Goal: Check status: Check status

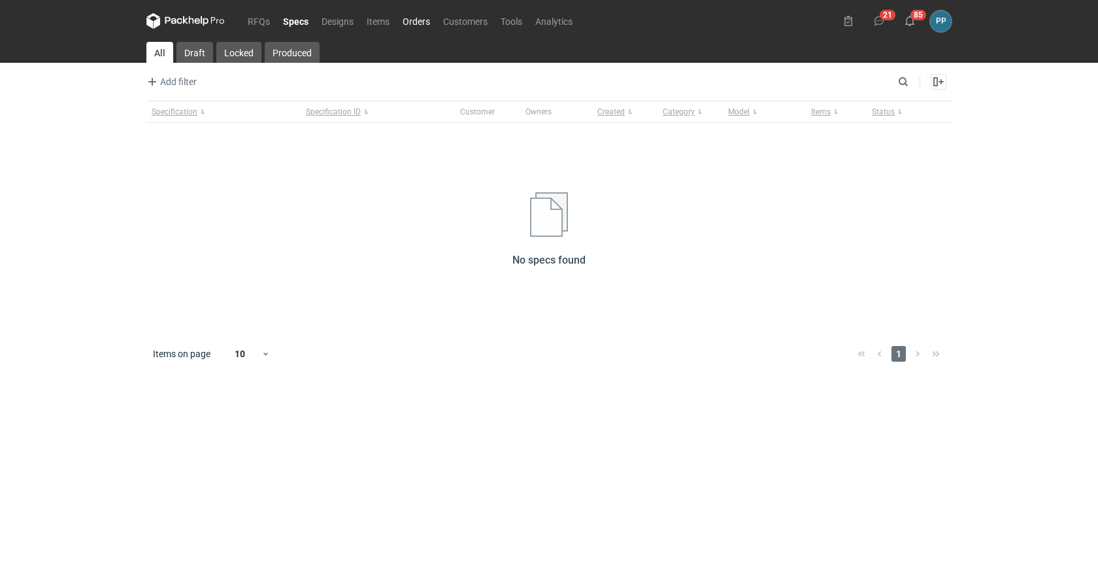
click at [420, 28] on nav "RFQs Specs Designs Items Orders Customers Tools Analytics" at bounding box center [362, 21] width 433 height 42
click at [420, 24] on link "Orders" at bounding box center [416, 21] width 41 height 16
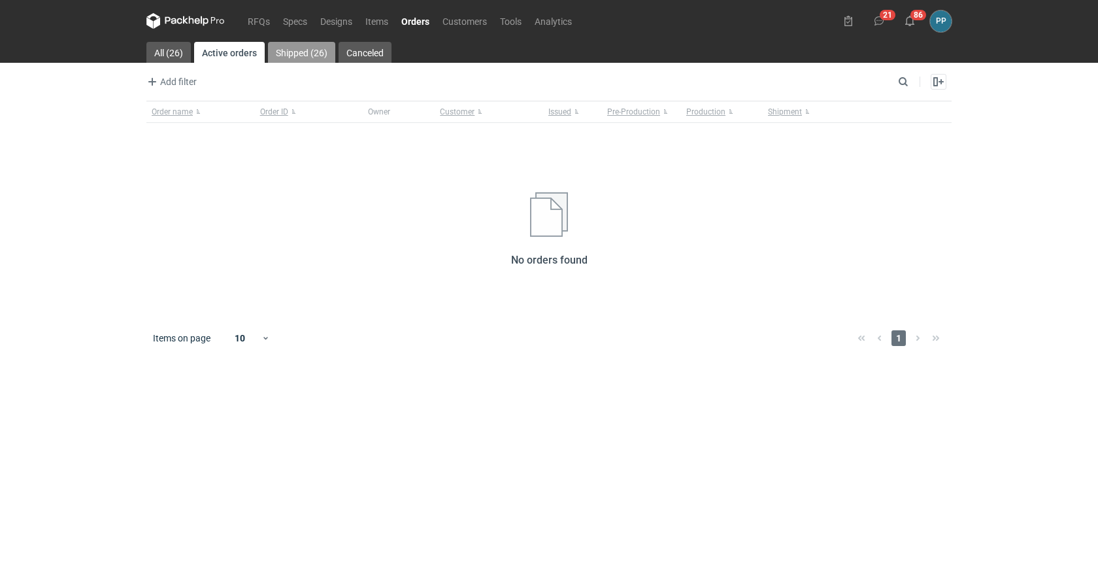
click at [313, 48] on link "Shipped (26)" at bounding box center [301, 52] width 67 height 21
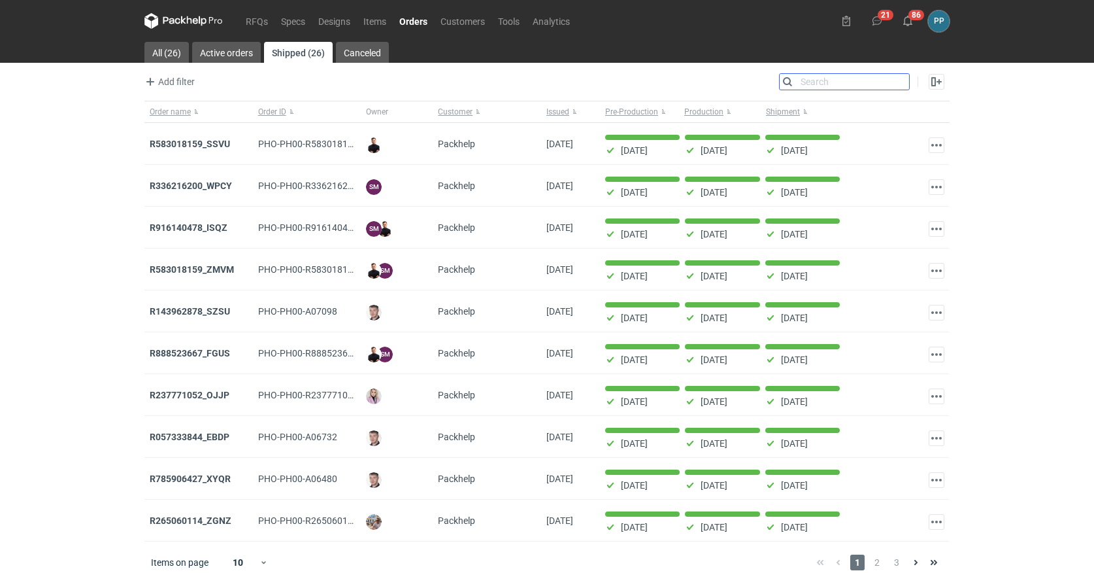
click at [901, 80] on input "Search" at bounding box center [844, 82] width 129 height 16
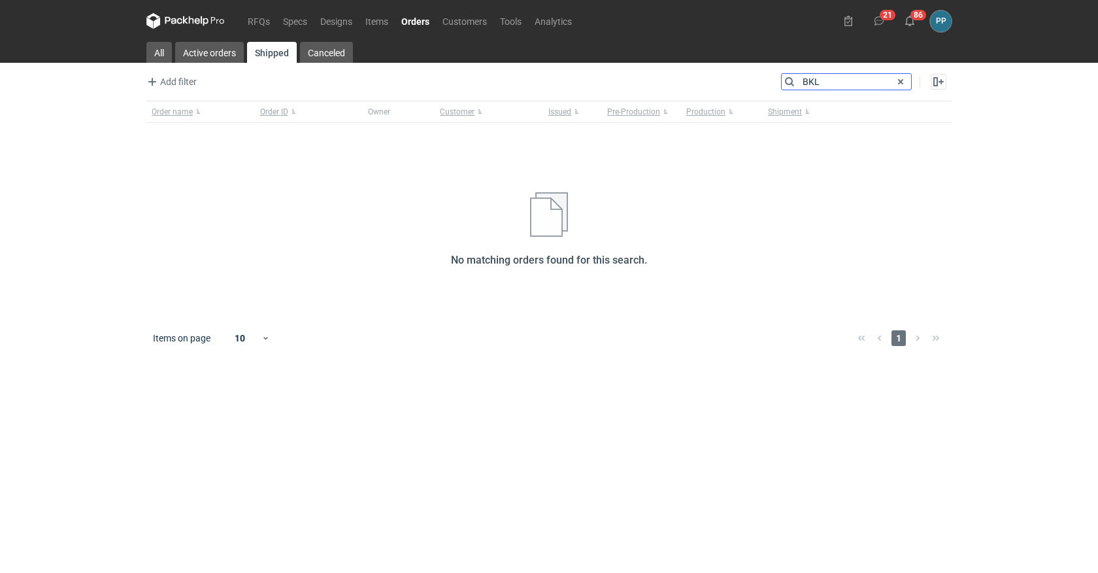
type input "BKLJ"
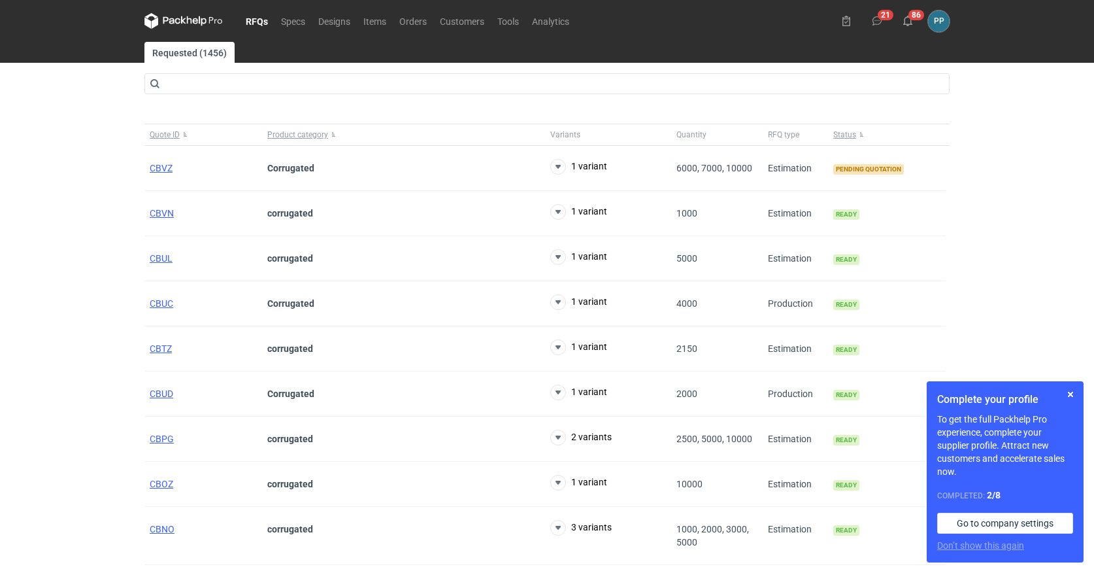
scroll to position [0, 2]
click at [158, 167] on span "CBVZ" at bounding box center [161, 168] width 23 height 10
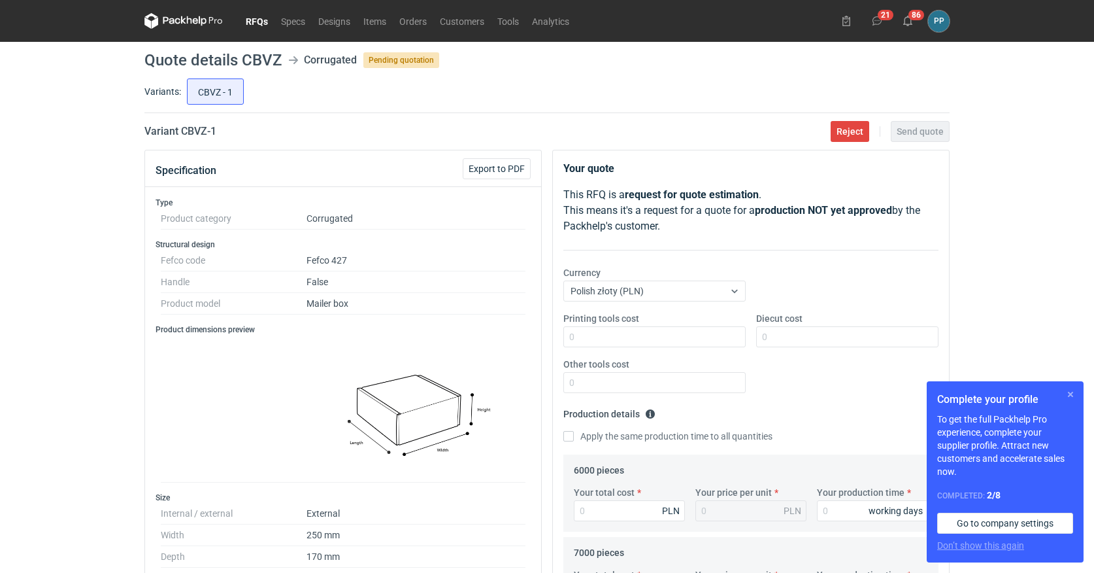
click at [1071, 395] on button "button" at bounding box center [1071, 394] width 16 height 16
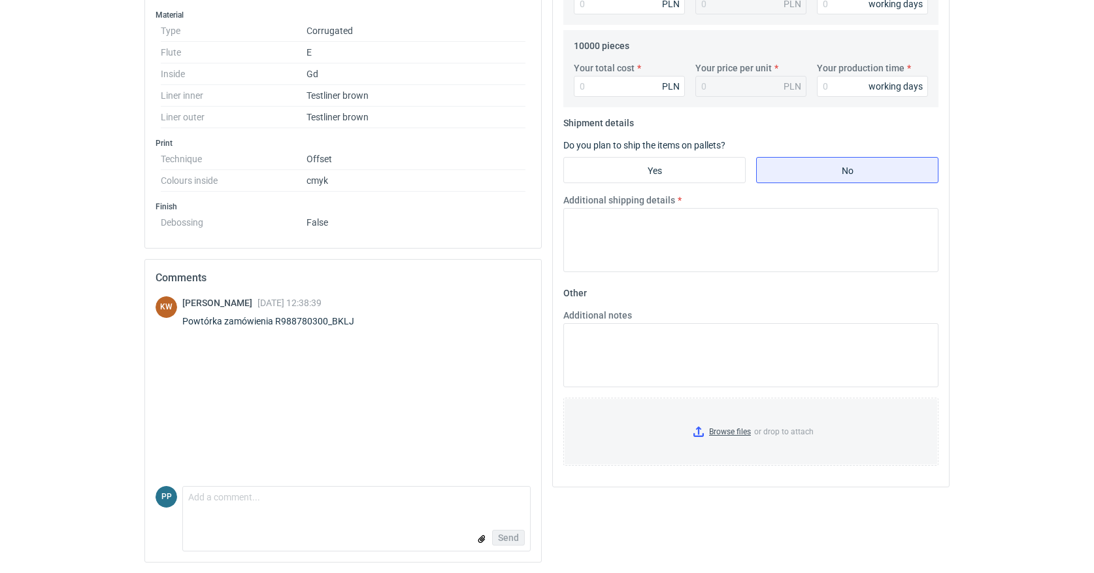
scroll to position [589, 0]
drag, startPoint x: 353, startPoint y: 320, endPoint x: 278, endPoint y: 320, distance: 75.2
click at [278, 320] on div "Powtórka zamówienia R988780300_BKLJ" at bounding box center [276, 320] width 188 height 13
